Goal: Task Accomplishment & Management: Manage account settings

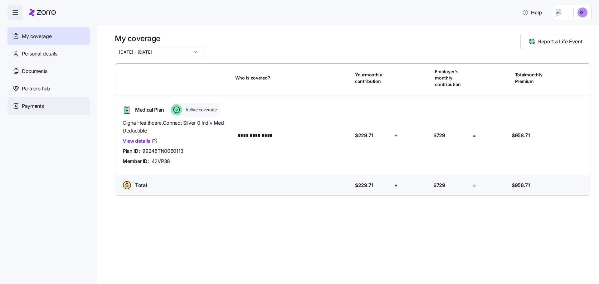
click at [44, 107] on span "Payments" at bounding box center [33, 106] width 22 height 8
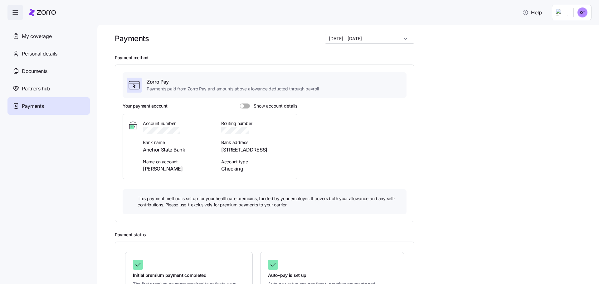
click at [244, 107] on span at bounding box center [247, 106] width 6 height 5
click at [240, 104] on input "Show account details" at bounding box center [240, 104] width 0 height 0
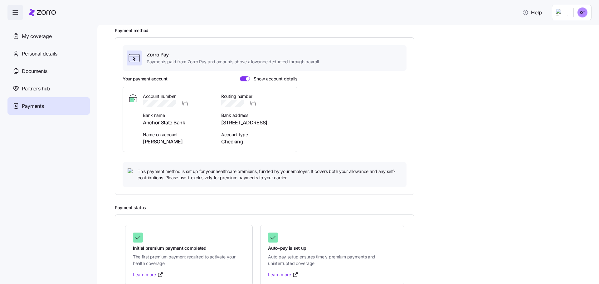
scroll to position [46, 0]
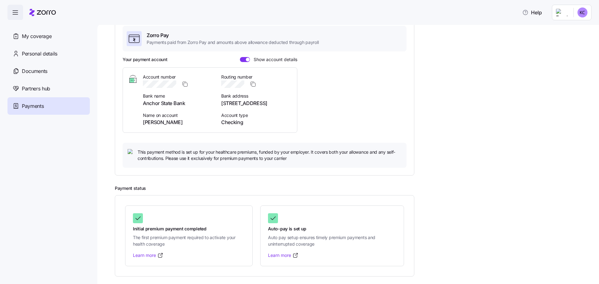
drag, startPoint x: 361, startPoint y: 102, endPoint x: 449, endPoint y: 65, distance: 95.2
click at [449, 65] on div "Payment method Zorro Pay Payments paid from Zorro Pay and amounts above allowan…" at bounding box center [352, 91] width 475 height 167
